Goal: Information Seeking & Learning: Learn about a topic

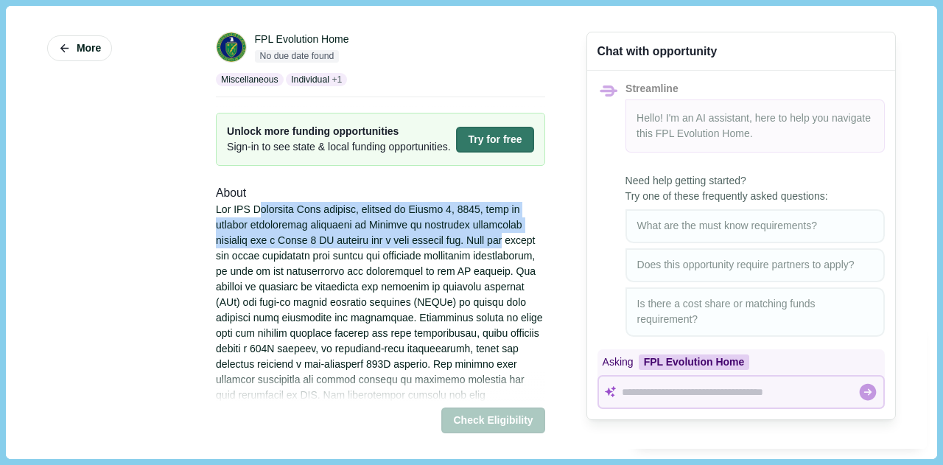
drag, startPoint x: 255, startPoint y: 229, endPoint x: 514, endPoint y: 256, distance: 260.9
click at [514, 256] on div at bounding box center [380, 341] width 329 height 279
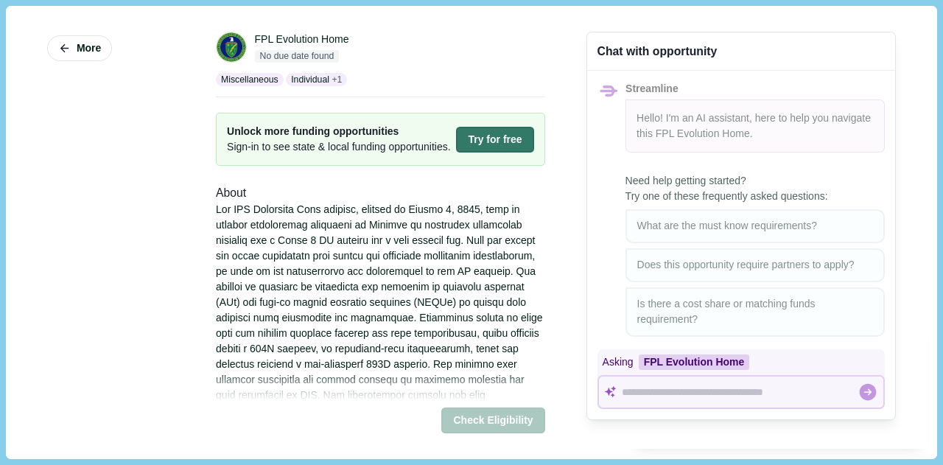
click at [475, 296] on div at bounding box center [380, 341] width 329 height 279
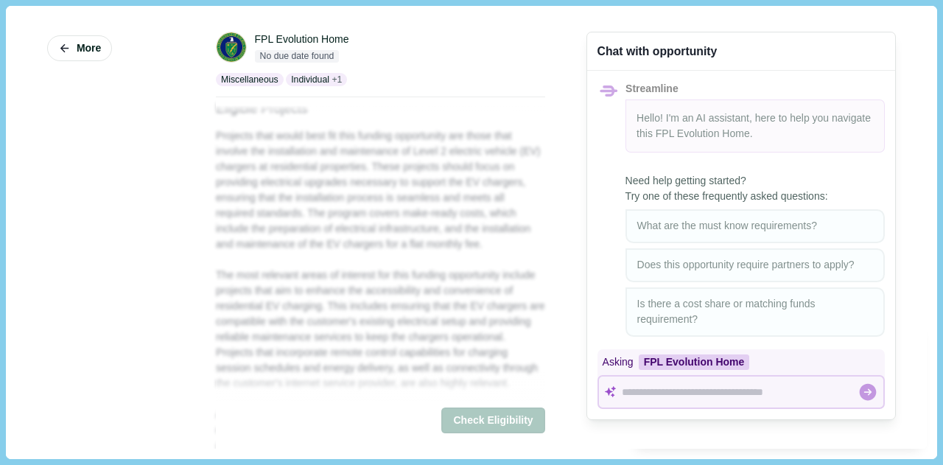
scroll to position [369, 0]
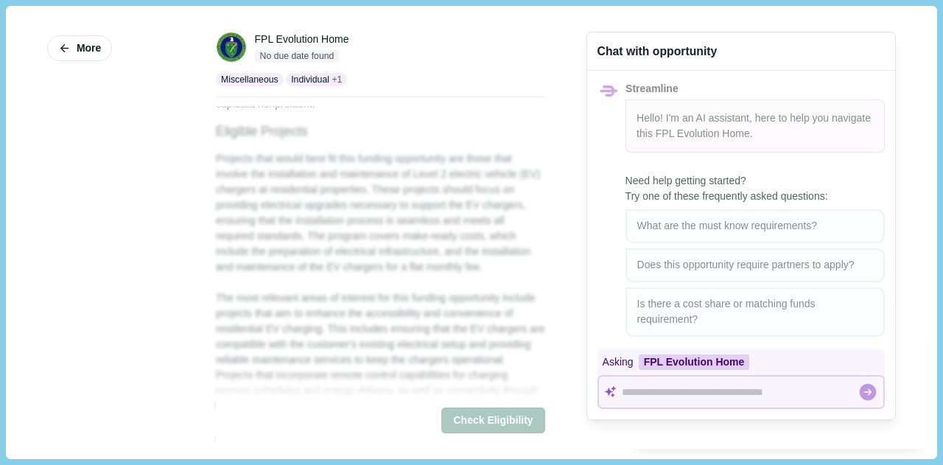
click at [448, 133] on div "About Eligible Projects Projects that would best fit this funding opportunity a…" at bounding box center [380, 181] width 329 height 730
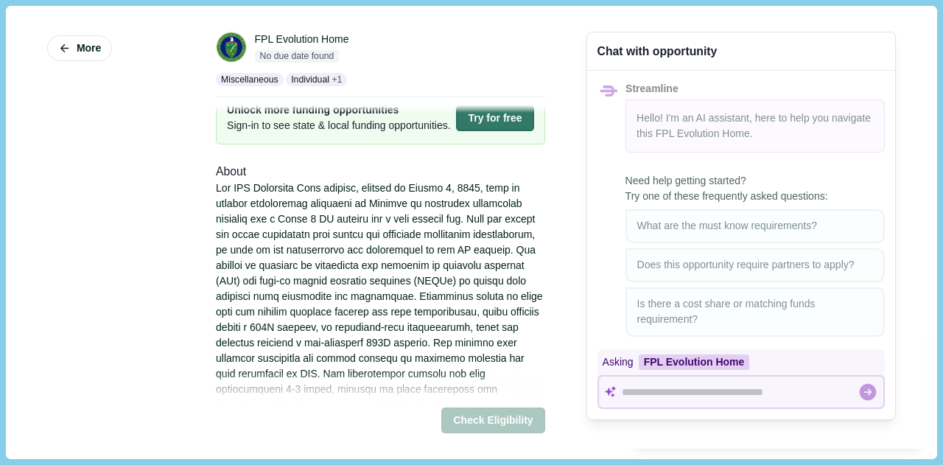
scroll to position [0, 0]
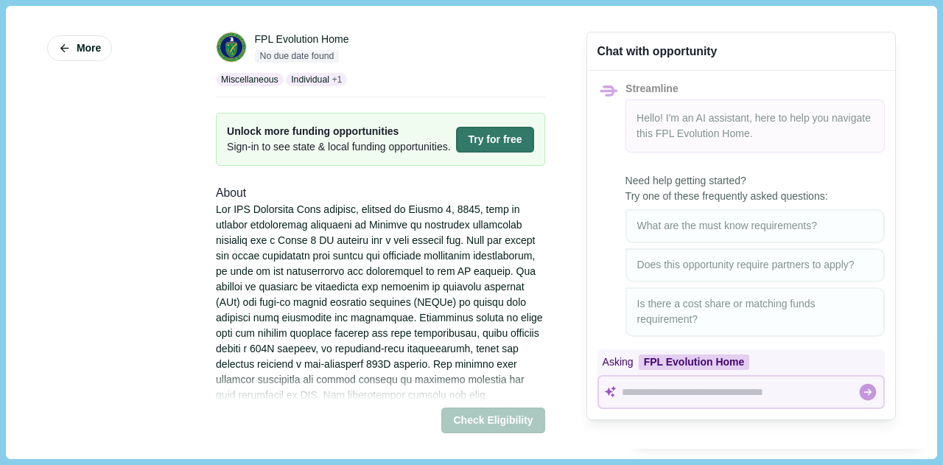
click at [444, 155] on span "Sign-in to see state & local funding opportunities." at bounding box center [339, 146] width 224 height 15
click at [427, 203] on div "About" at bounding box center [380, 193] width 329 height 18
drag, startPoint x: 303, startPoint y: 270, endPoint x: 265, endPoint y: 229, distance: 56.3
click at [302, 268] on div at bounding box center [380, 341] width 329 height 279
